Goal: Find specific page/section: Find specific page/section

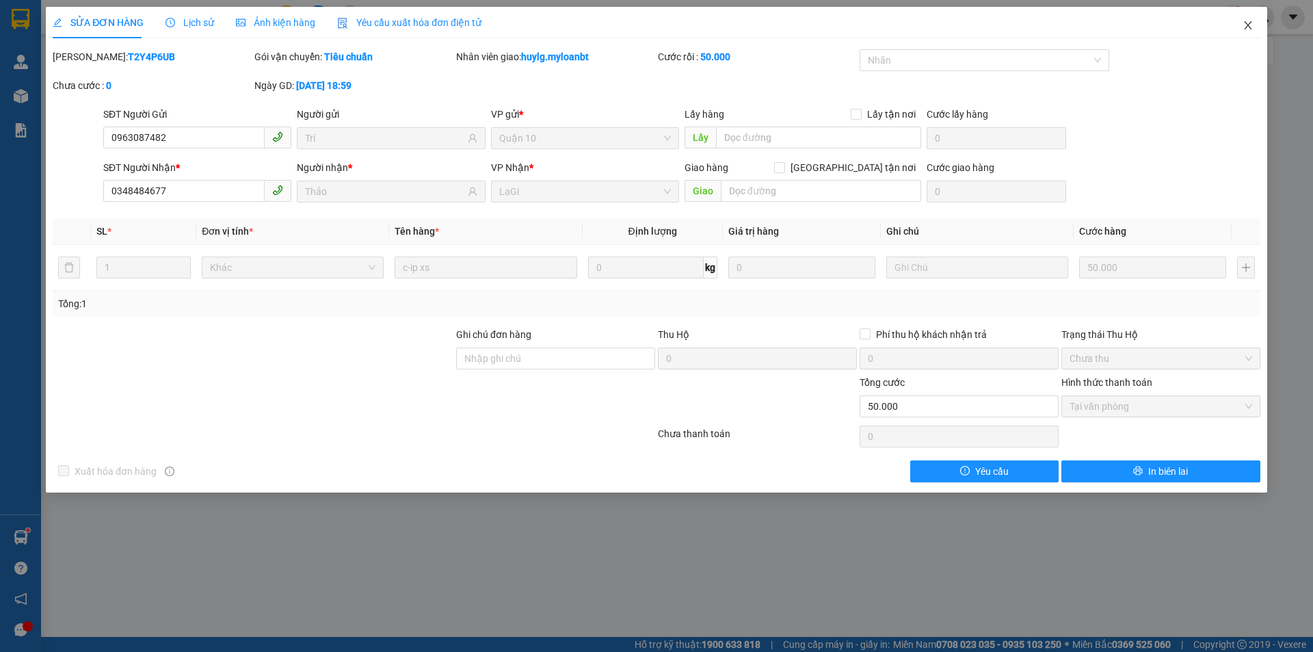
click at [1241, 30] on span "Close" at bounding box center [1248, 26] width 38 height 38
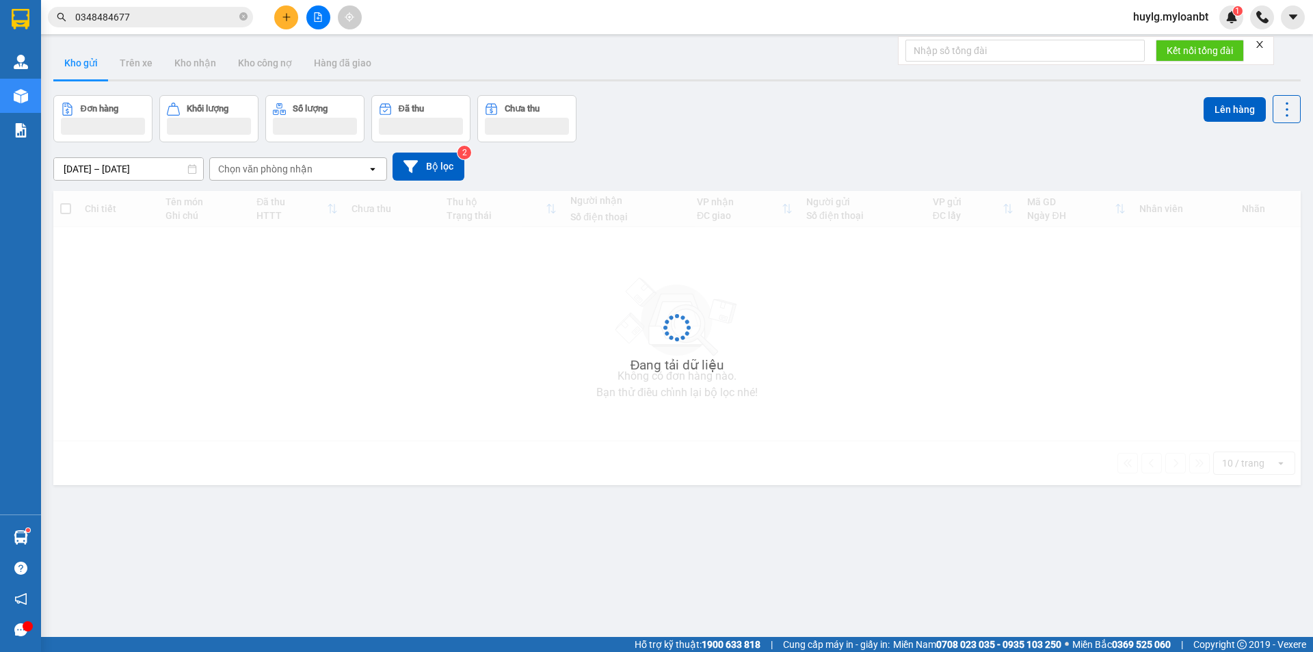
click at [1243, 29] on div "huylg.myloanbt 1" at bounding box center [1217, 17] width 191 height 24
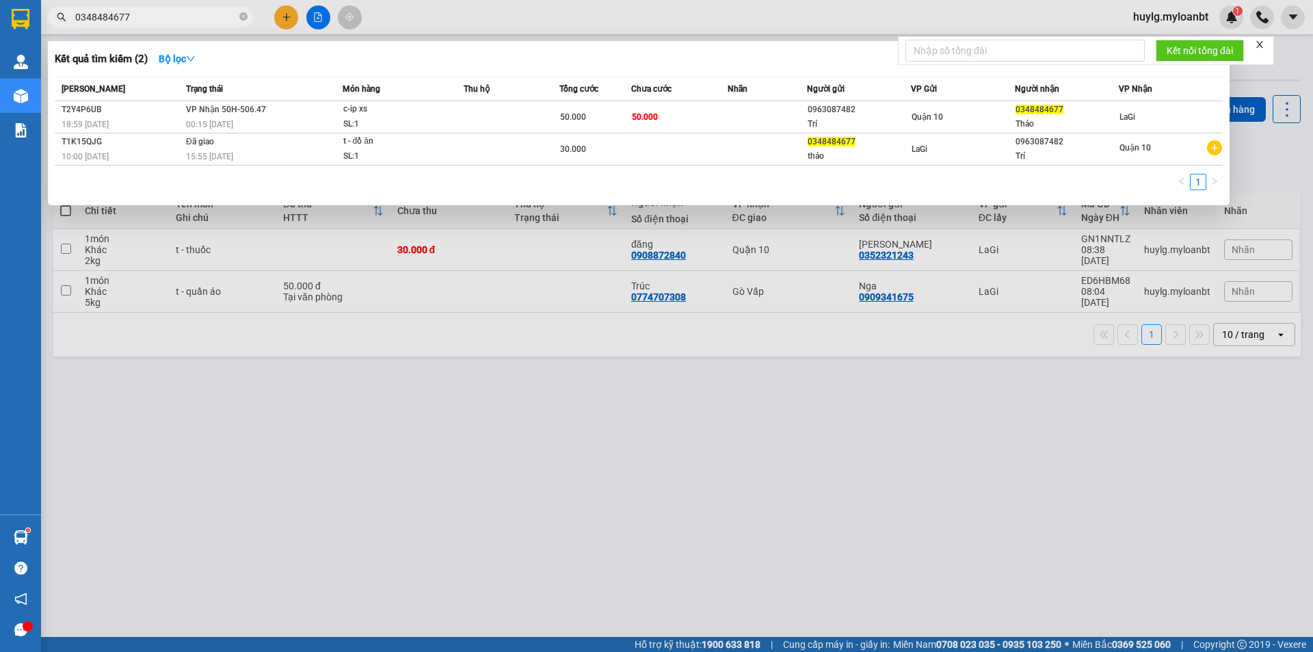
click at [133, 18] on input "0348484677" at bounding box center [155, 17] width 161 height 15
drag, startPoint x: 141, startPoint y: 17, endPoint x: 20, endPoint y: 28, distance: 121.5
click at [20, 28] on section "Kết quả tìm kiếm ( 2 ) Bộ lọc Mã ĐH Trạng thái Món hàng Thu hộ Tổng cước Chưa c…" at bounding box center [656, 326] width 1313 height 652
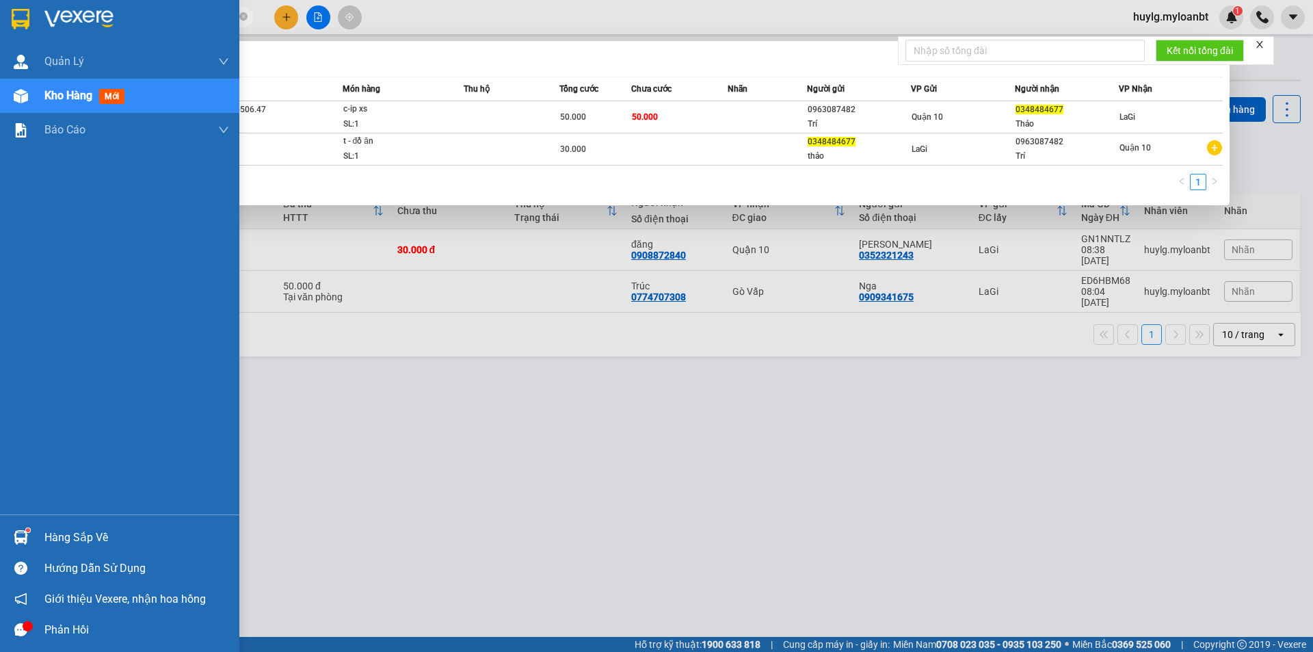
paste input "dạ 0358680441"
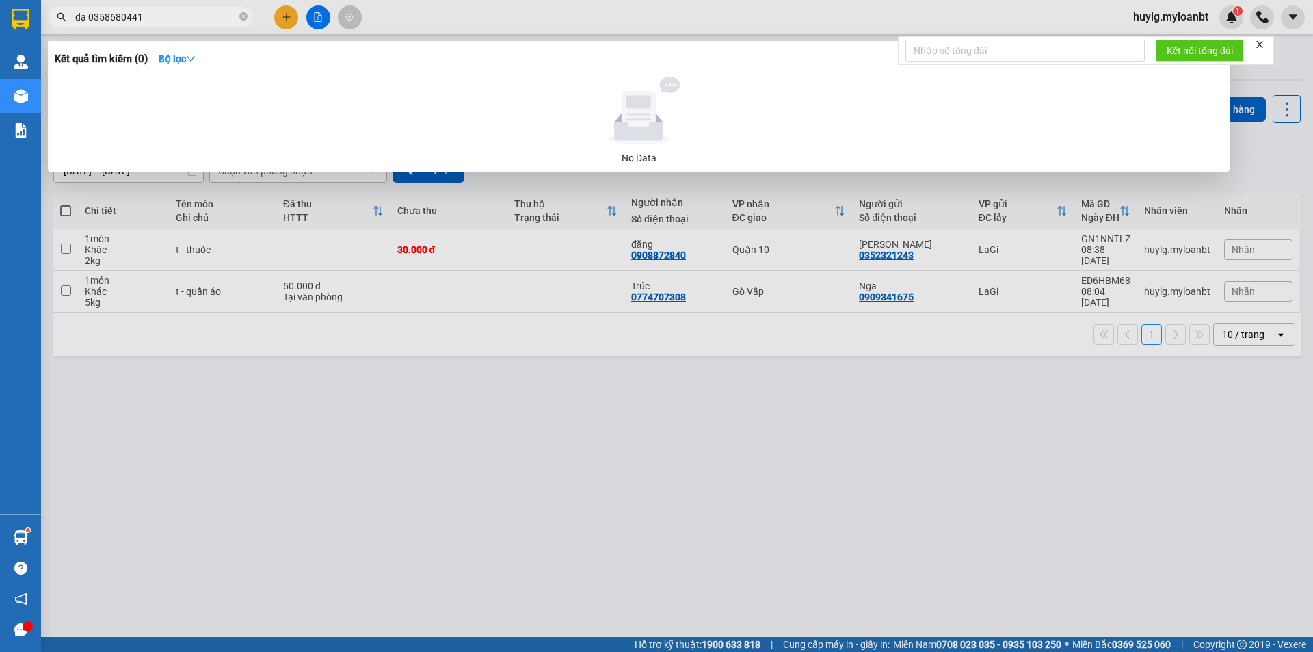
click at [89, 15] on input "dạ 0358680441" at bounding box center [155, 17] width 161 height 15
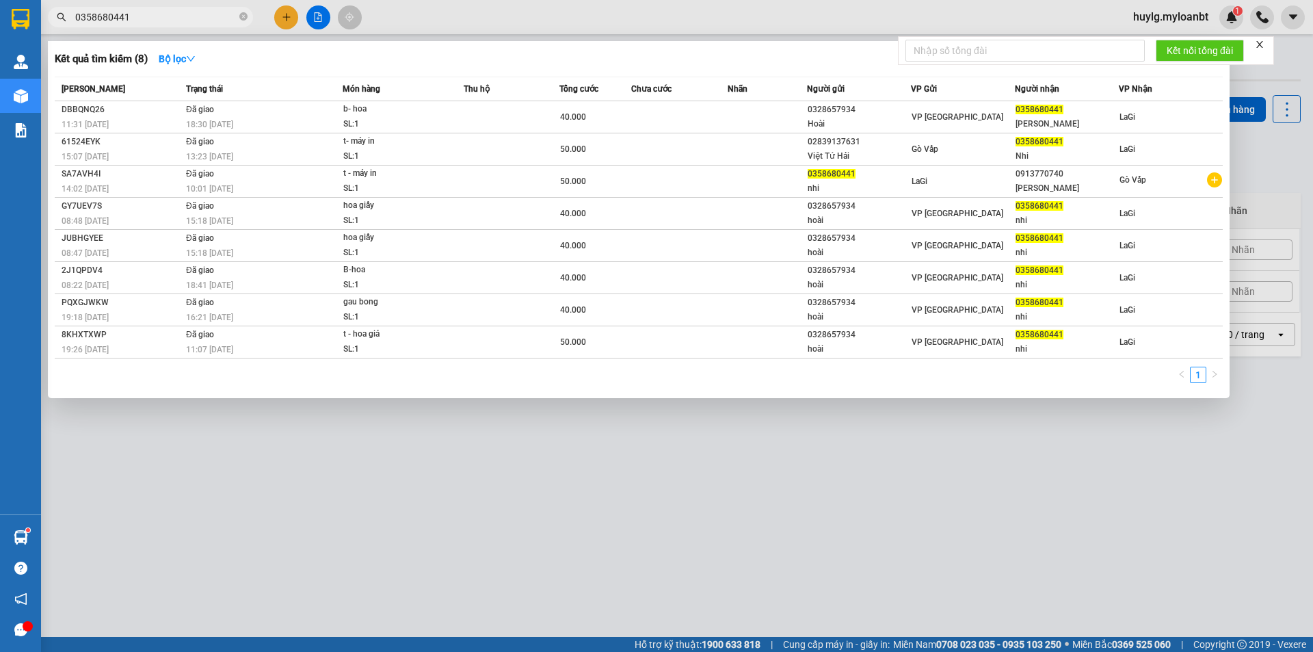
click at [140, 12] on input "0358680441" at bounding box center [155, 17] width 161 height 15
type input "0358680441"
